Goal: Find specific page/section: Find specific page/section

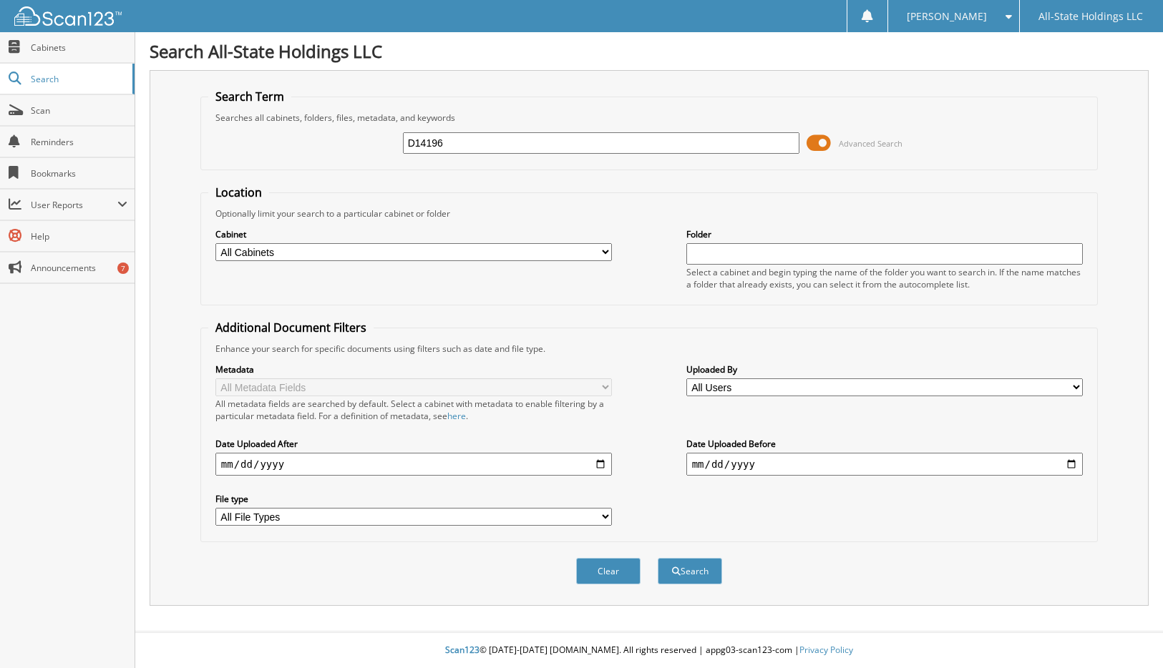
type input "D14196"
click at [658, 558] on button "Search" at bounding box center [690, 571] width 64 height 26
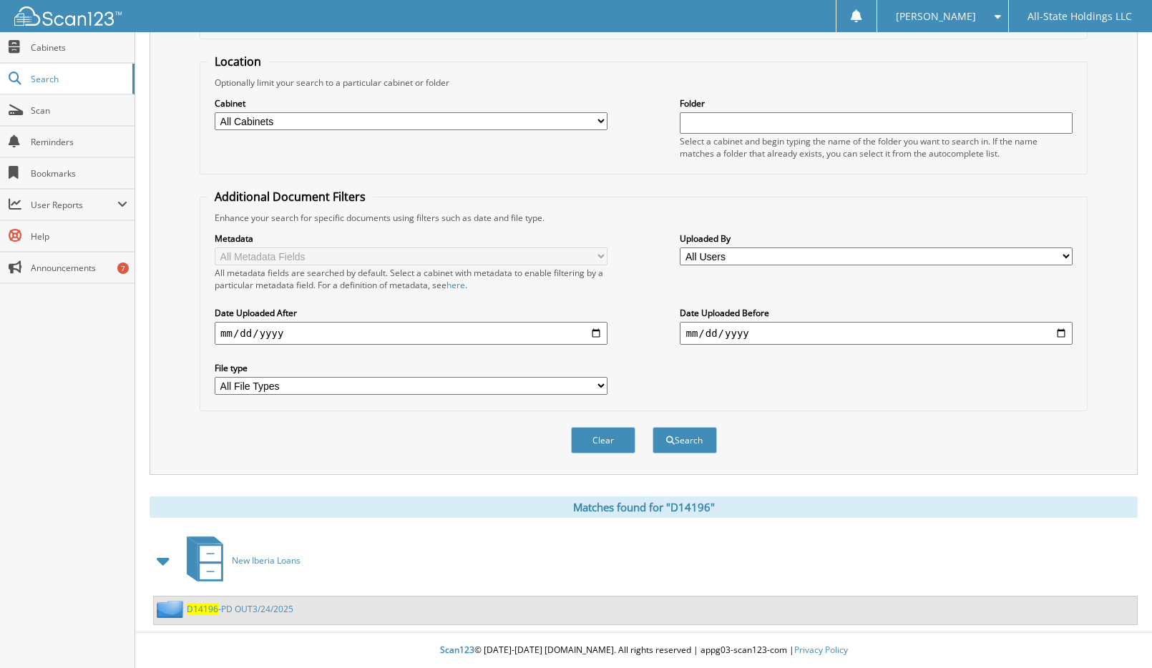
click at [224, 607] on link "D14196 -PD OUT3/24/2025" at bounding box center [240, 609] width 107 height 12
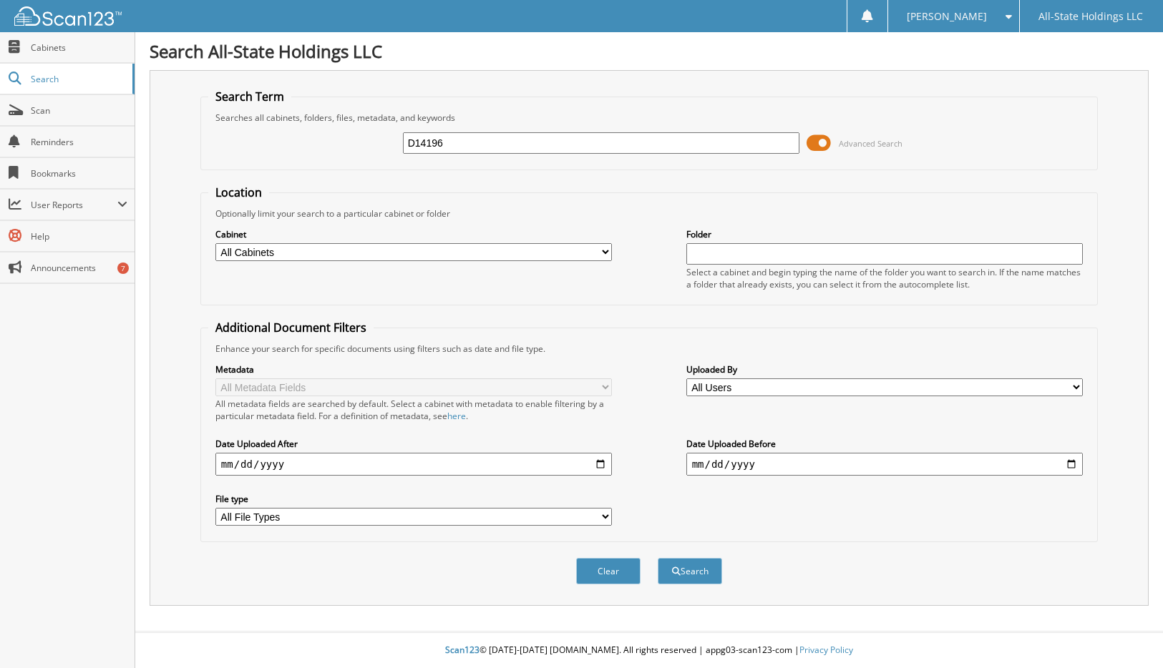
type input "D14196"
click at [658, 558] on button "Search" at bounding box center [690, 571] width 64 height 26
